Goal: Task Accomplishment & Management: Manage account settings

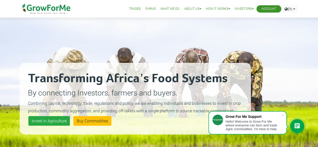
click at [259, 10] on li "Account" at bounding box center [268, 8] width 25 height 7
click at [267, 8] on link "Account" at bounding box center [268, 8] width 15 height 5
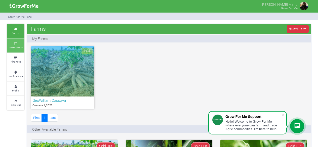
click at [21, 44] on icon at bounding box center [15, 43] width 15 height 3
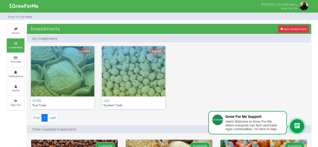
click at [72, 69] on div "Unpaid" at bounding box center [62, 71] width 63 height 50
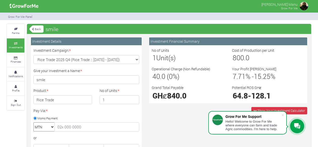
click at [305, 4] on img at bounding box center [304, 6] width 10 height 10
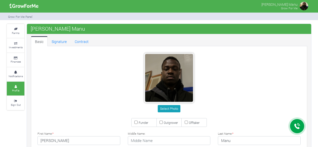
type input "59 745 8872"
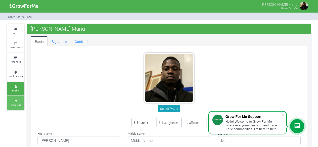
click at [13, 100] on icon at bounding box center [15, 101] width 15 height 3
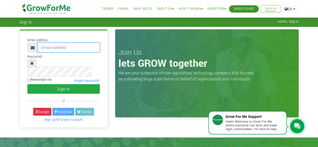
type input "Sethopokum@gmail.com"
click at [30, 78] on input "Remember me" at bounding box center [28, 79] width 3 height 3
checkbox input "true"
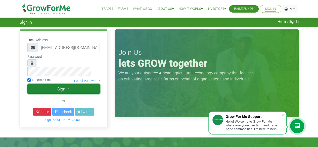
click at [64, 84] on button "Sign In" at bounding box center [63, 89] width 72 height 10
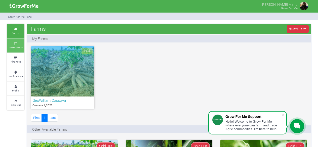
click at [8, 44] on link "Investments" at bounding box center [16, 45] width 18 height 14
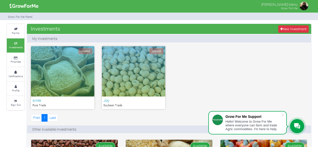
click at [144, 66] on div "Unpaid" at bounding box center [133, 71] width 63 height 50
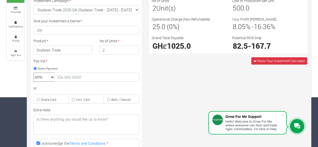
scroll to position [46, 0]
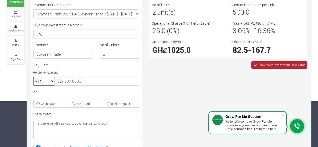
click at [255, 66] on icon at bounding box center [254, 64] width 3 height 3
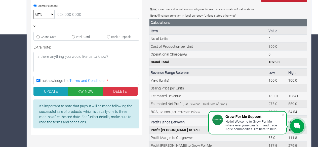
scroll to position [142, 0]
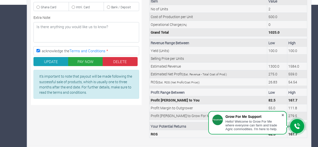
click at [281, 115] on span at bounding box center [282, 115] width 5 height 5
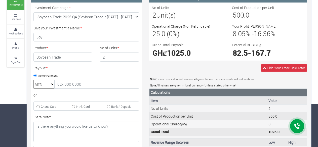
scroll to position [0, 0]
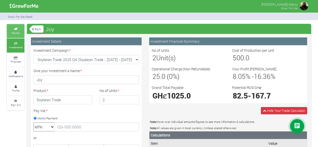
click at [19, 29] on icon at bounding box center [15, 29] width 15 height 3
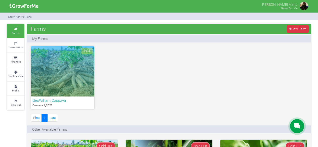
click at [73, 64] on div "Paid" at bounding box center [62, 71] width 63 height 50
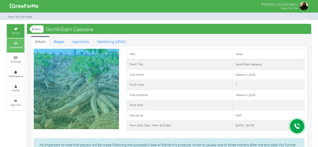
click at [18, 50] on link "Investments" at bounding box center [16, 45] width 18 height 14
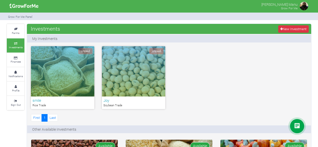
click at [62, 103] on p "Rice Trade" at bounding box center [62, 105] width 60 height 4
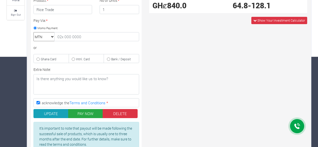
scroll to position [110, 0]
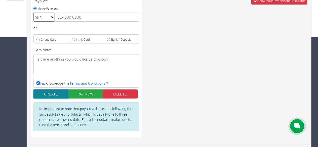
click at [58, 91] on button "UPDATE" at bounding box center [50, 93] width 35 height 9
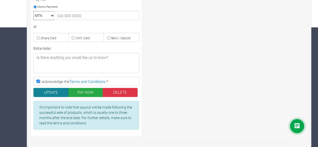
scroll to position [112, 0]
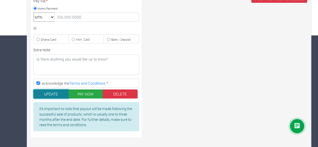
click at [58, 92] on button "UPDATE" at bounding box center [50, 93] width 35 height 9
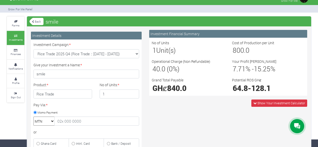
scroll to position [2, 0]
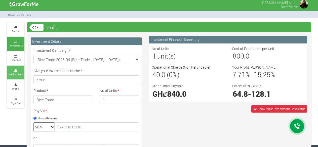
click at [11, 73] on small "Notifications" at bounding box center [16, 75] width 14 height 4
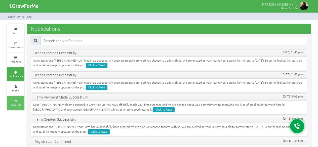
click at [20, 103] on small "Sign Out" at bounding box center [16, 105] width 10 height 4
